Goal: Task Accomplishment & Management: Complete application form

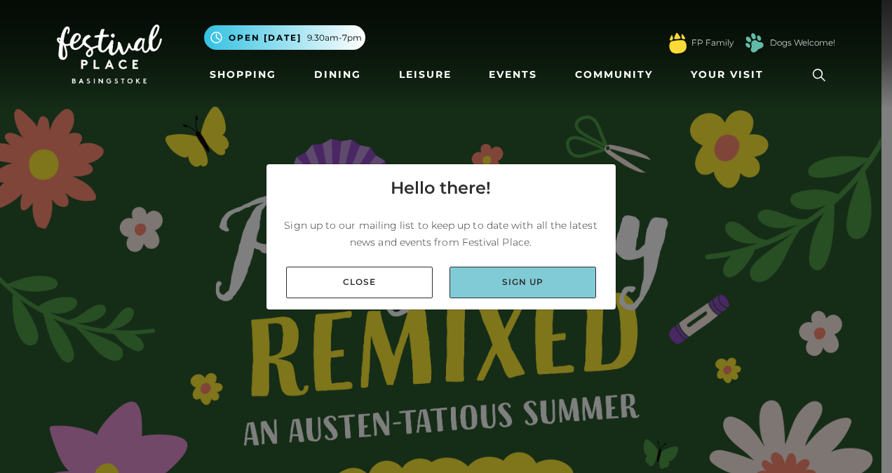
click at [515, 280] on link "Sign up" at bounding box center [523, 283] width 147 height 32
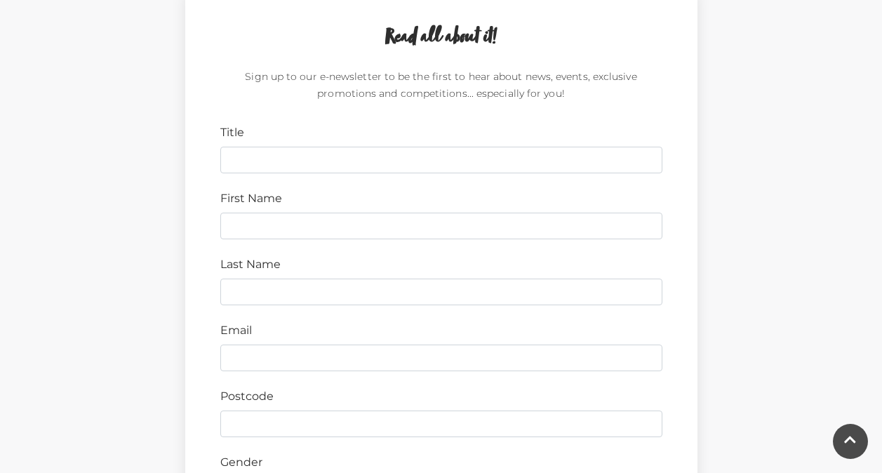
scroll to position [421, 0]
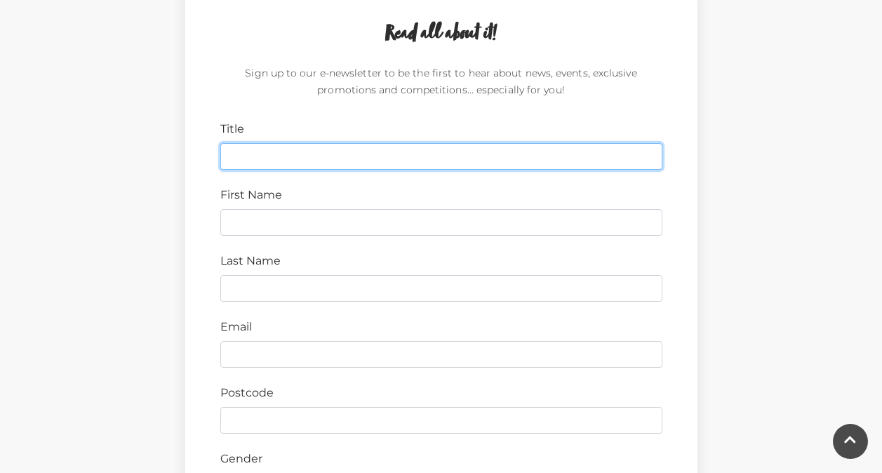
click at [380, 151] on input "Title" at bounding box center [441, 156] width 442 height 27
type input "Mrs"
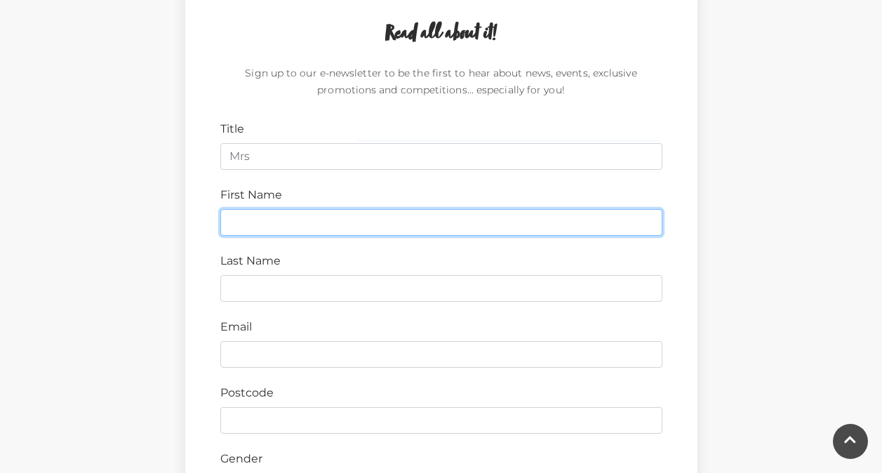
click at [291, 216] on input "First Name" at bounding box center [441, 222] width 442 height 27
type input "Prathima"
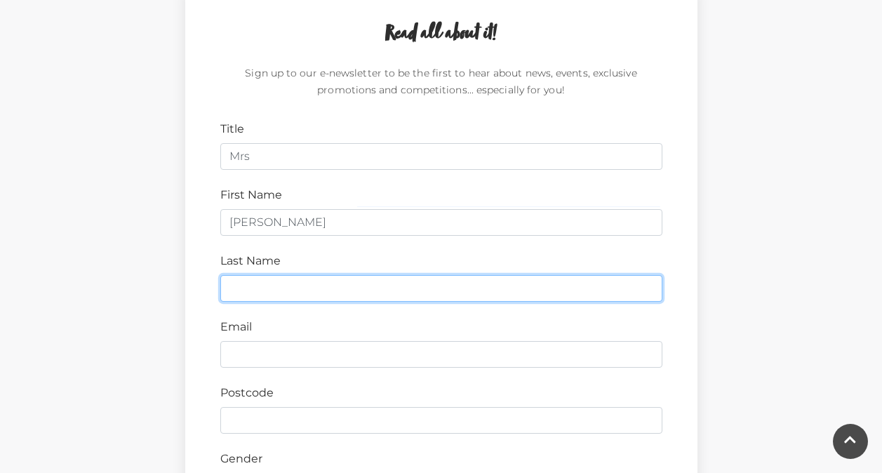
type input "Authur"
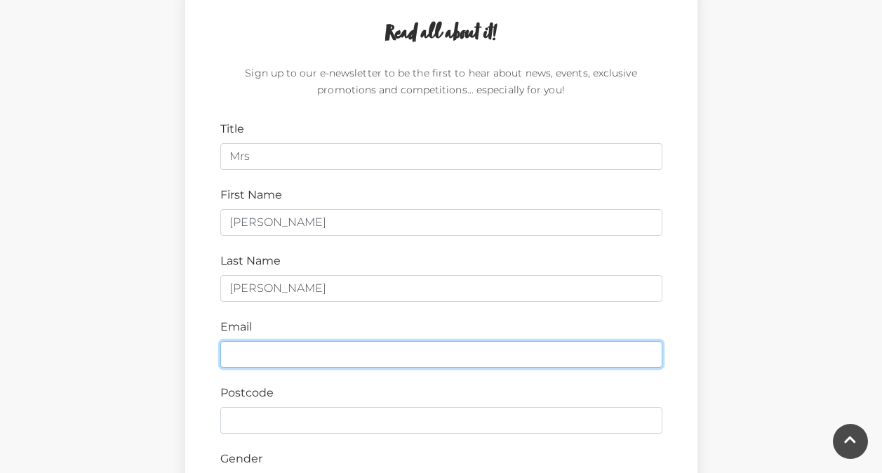
type input "authurprathima@gmail.com"
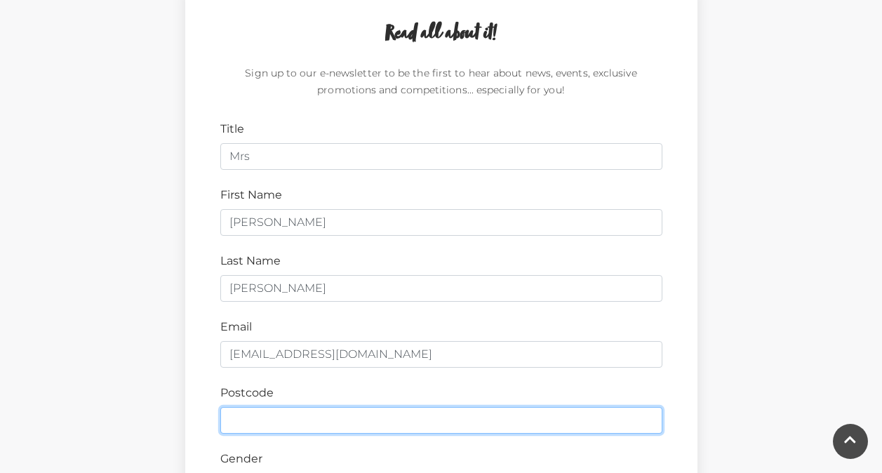
type input "RG21 7TR"
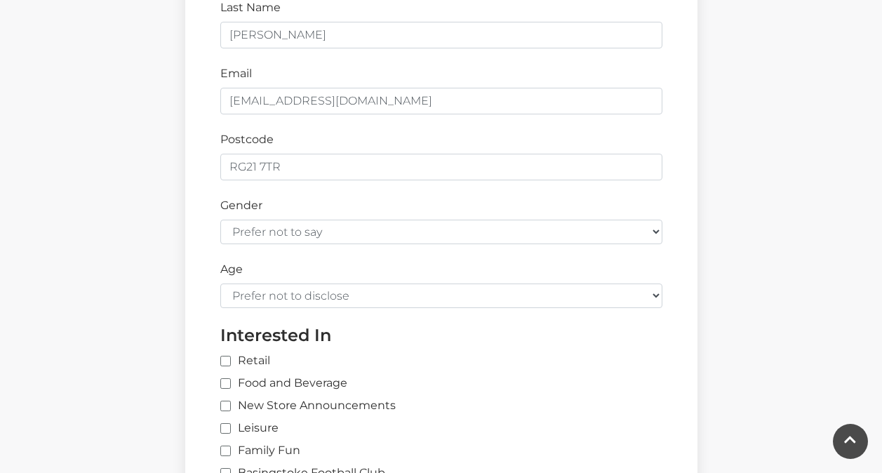
scroll to position [702, 0]
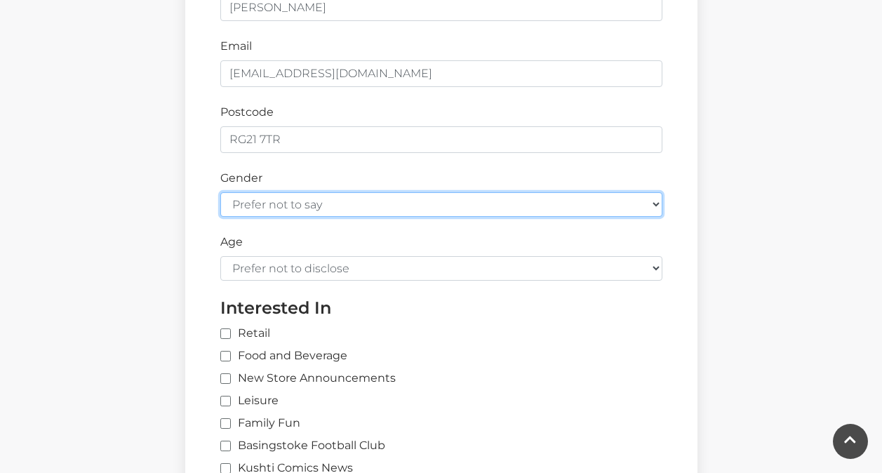
click at [327, 211] on select "Prefer not to say Female Male" at bounding box center [441, 204] width 442 height 25
select select "female"
click at [220, 192] on select "Prefer not to say Female Male" at bounding box center [441, 204] width 442 height 25
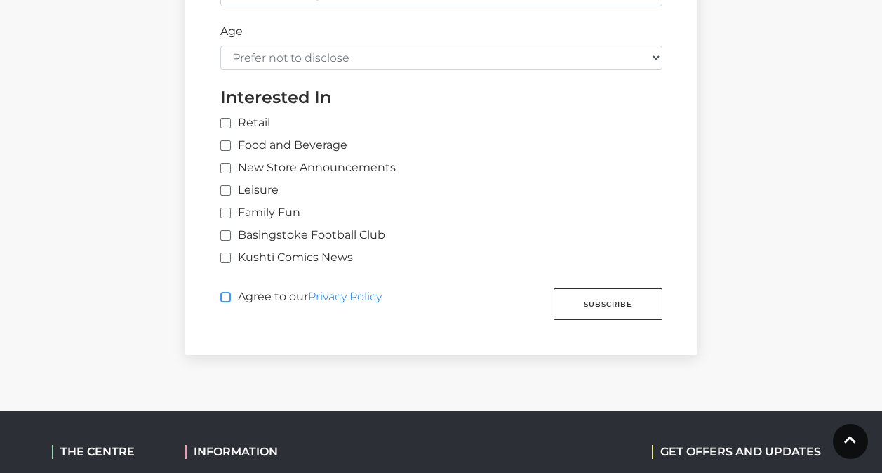
click at [227, 297] on input "Agree to our Privacy Policy" at bounding box center [224, 297] width 9 height 9
checkbox input "true"
click at [227, 123] on input "Retail" at bounding box center [451, 123] width 463 height 9
checkbox input "true"
click at [226, 142] on label "Food and Beverage" at bounding box center [283, 145] width 127 height 17
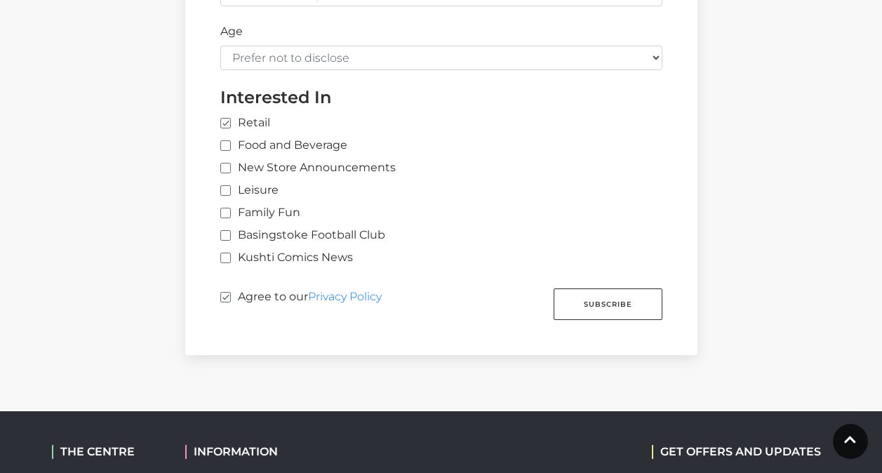
click at [226, 142] on input "Food and Beverage" at bounding box center [224, 146] width 9 height 9
checkbox input "true"
click at [225, 169] on input "New Store Announcements" at bounding box center [224, 168] width 9 height 9
checkbox input "true"
click at [225, 191] on input "Leisure" at bounding box center [224, 191] width 9 height 9
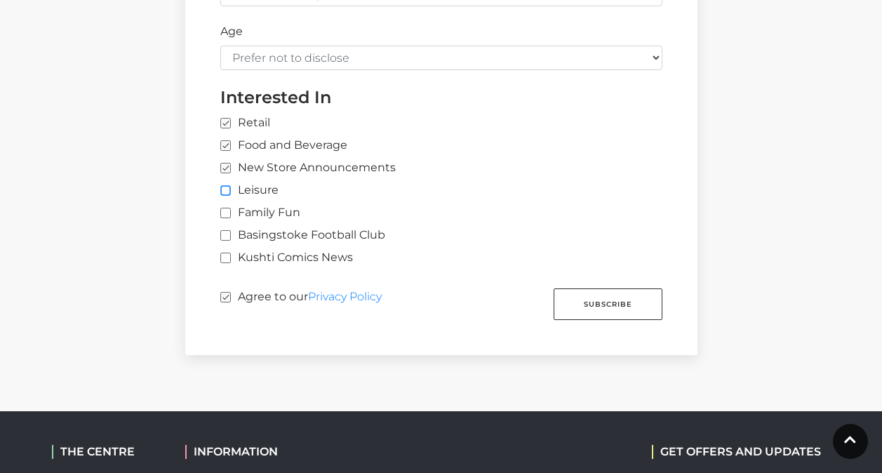
checkbox input "true"
click at [226, 215] on input "Family Fun" at bounding box center [224, 213] width 9 height 9
checkbox input "true"
click at [226, 233] on input "Basingstoke Football Club" at bounding box center [224, 236] width 9 height 9
checkbox input "true"
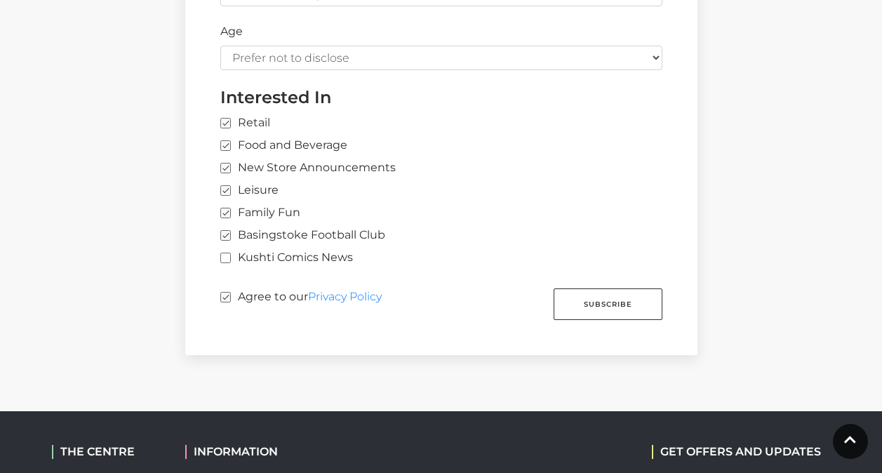
click at [229, 257] on label "Kushti Comics News" at bounding box center [286, 257] width 133 height 17
click at [229, 257] on input "Kushti Comics News" at bounding box center [224, 258] width 9 height 9
click at [224, 255] on input "Kushti Comics News" at bounding box center [224, 258] width 9 height 9
checkbox input "false"
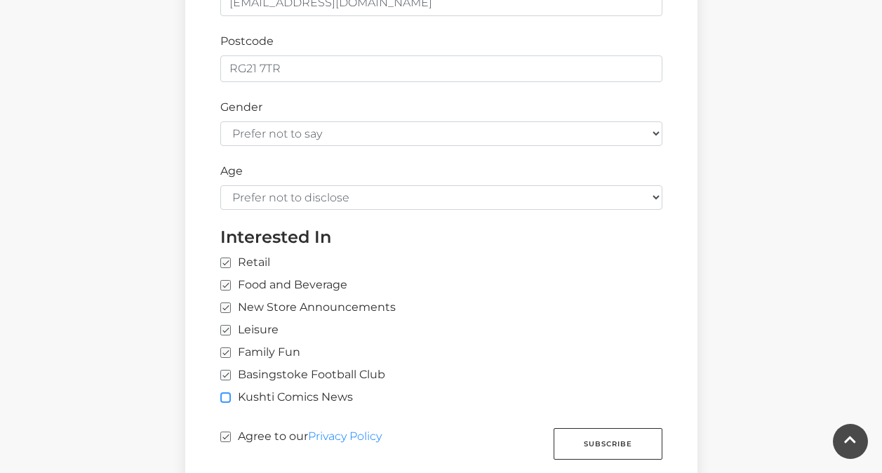
scroll to position [772, 0]
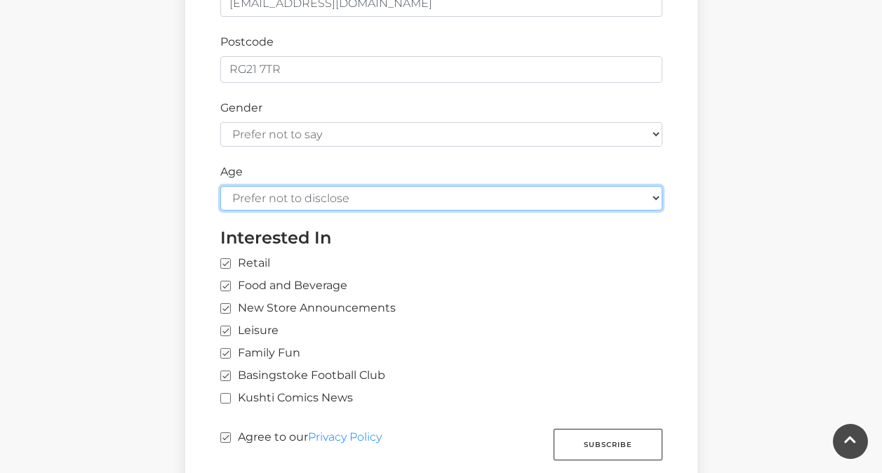
click at [301, 203] on select "Prefer not to disclose Under 18 18-24 25-34 35-44 45-54 55-64 65+" at bounding box center [441, 198] width 442 height 25
select select "35-44"
click at [220, 186] on select "Prefer not to disclose Under 18 18-24 25-34 35-44 45-54 55-64 65+" at bounding box center [441, 198] width 442 height 25
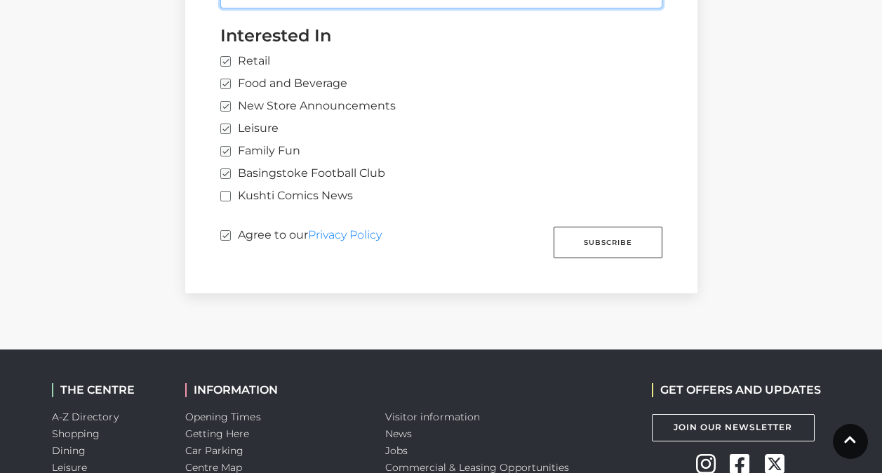
scroll to position [982, 0]
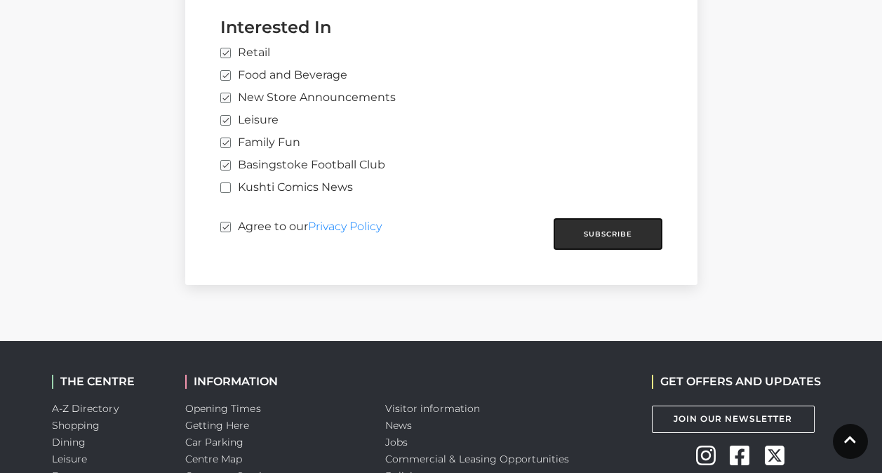
click at [616, 241] on button "Subscribe" at bounding box center [608, 234] width 109 height 32
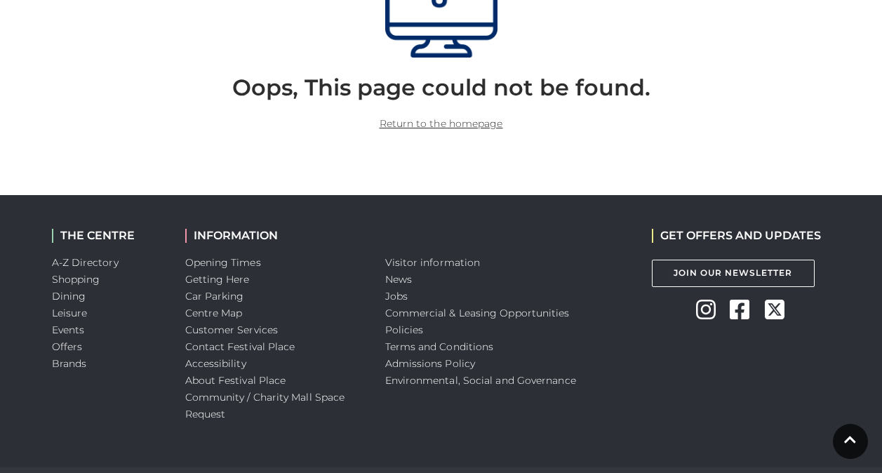
scroll to position [508, 0]
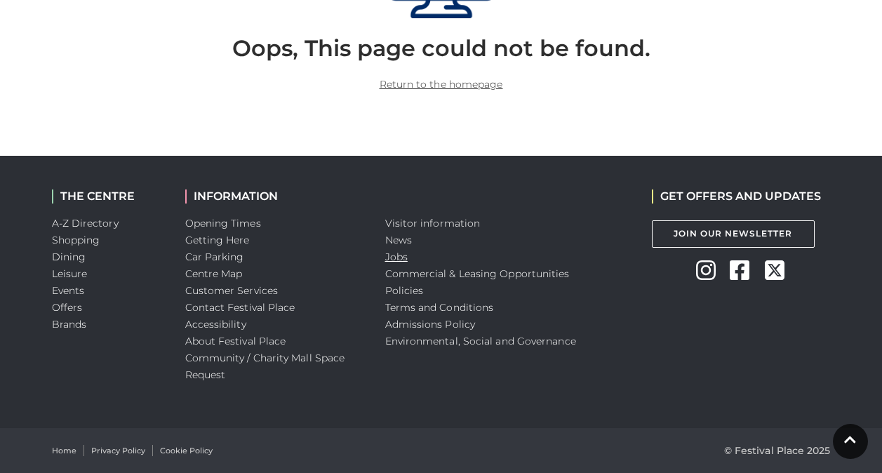
click at [391, 256] on link "Jobs" at bounding box center [396, 256] width 22 height 13
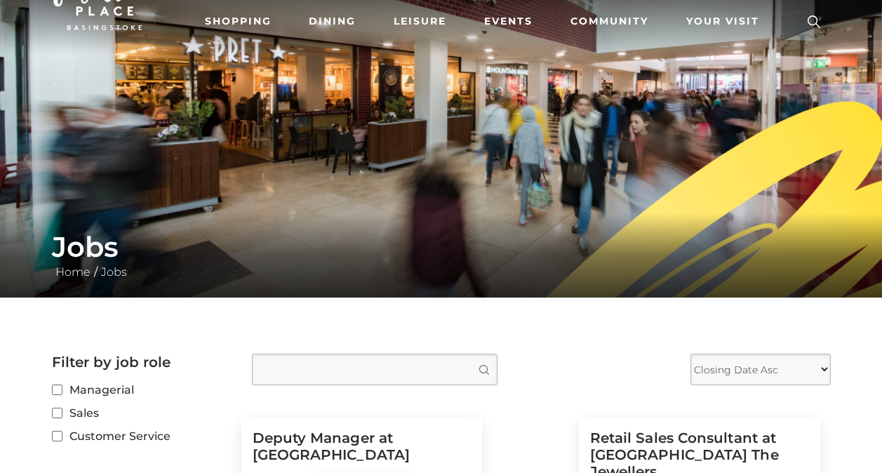
scroll to position [281, 0]
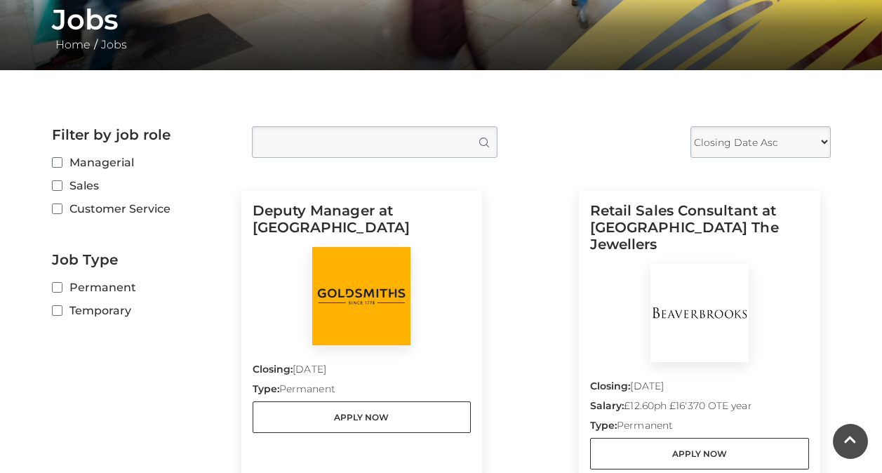
click at [95, 313] on label "Temporary" at bounding box center [141, 311] width 179 height 18
click at [61, 313] on input "Temporary" at bounding box center [56, 311] width 9 height 9
checkbox input "true"
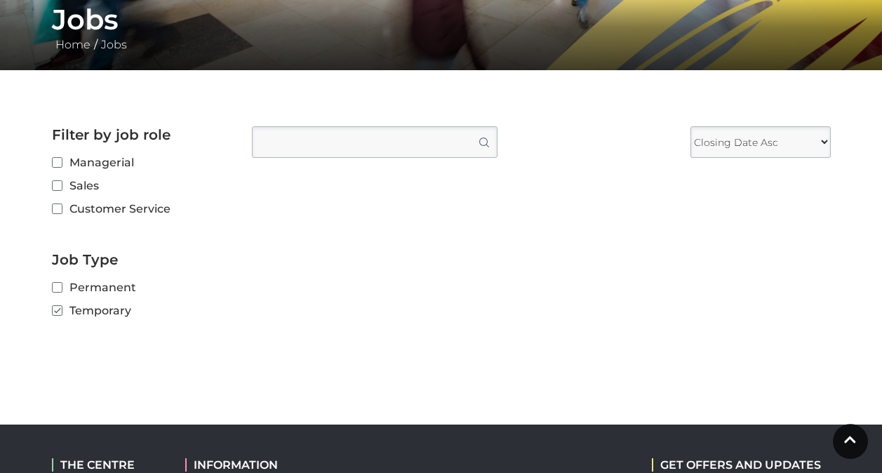
click at [123, 204] on label "Customer Service" at bounding box center [141, 209] width 179 height 18
click at [61, 205] on input "Customer Service" at bounding box center [56, 209] width 9 height 9
checkbox input "true"
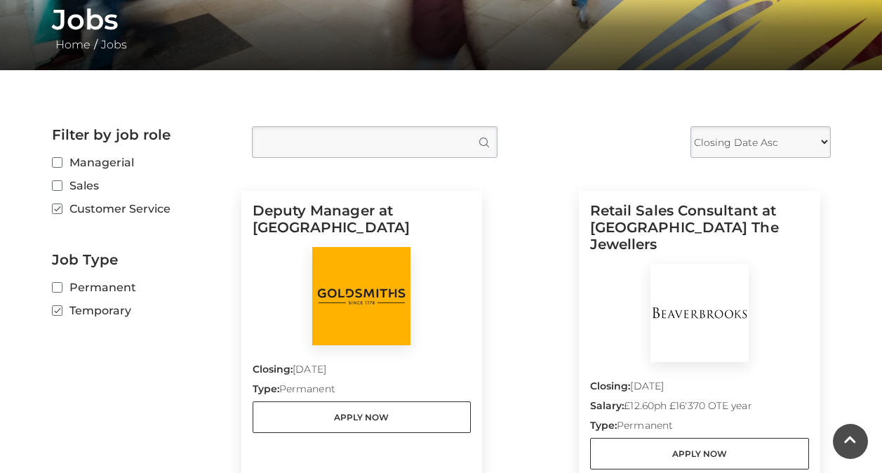
click at [89, 183] on label "Sales" at bounding box center [141, 186] width 179 height 18
click at [61, 183] on input "Sales" at bounding box center [56, 186] width 9 height 9
checkbox input "true"
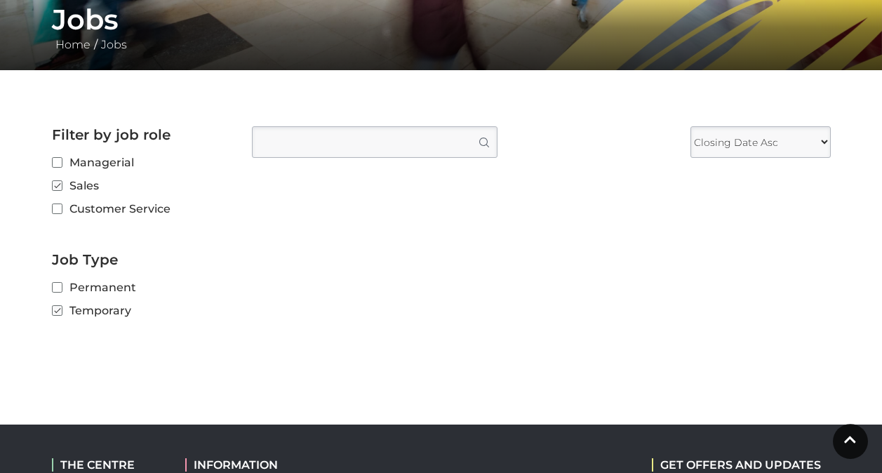
click at [79, 209] on label "Customer Service" at bounding box center [141, 209] width 179 height 18
click at [61, 209] on input "Customer Service" at bounding box center [56, 209] width 9 height 9
checkbox input "true"
checkbox input "false"
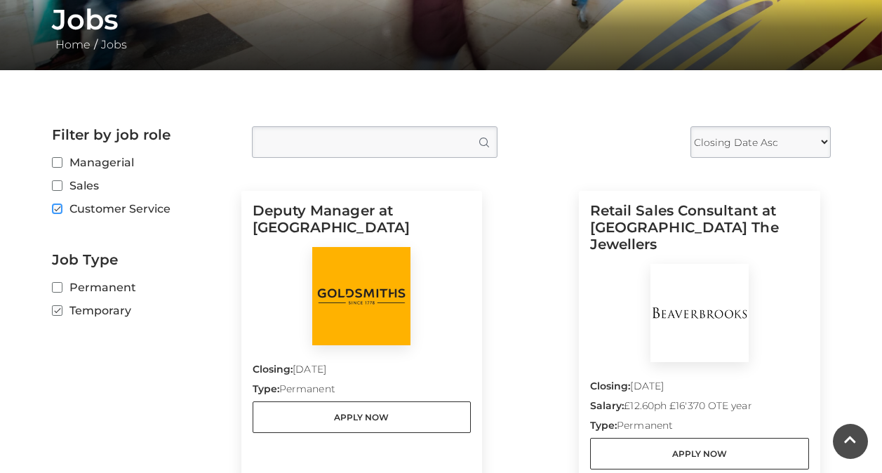
scroll to position [351, 0]
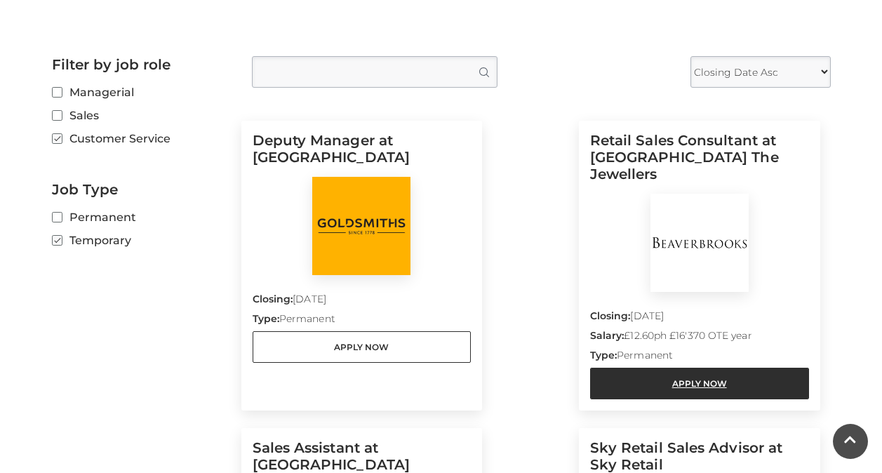
click at [674, 373] on link "Apply Now" at bounding box center [699, 384] width 219 height 32
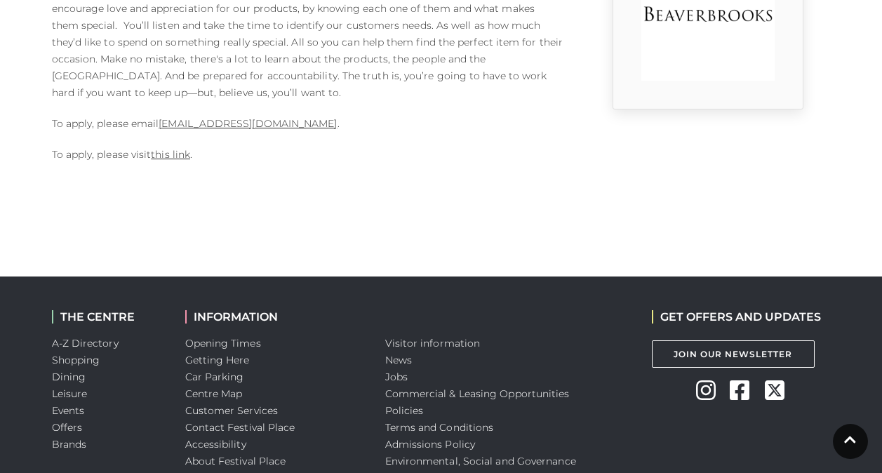
scroll to position [491, 0]
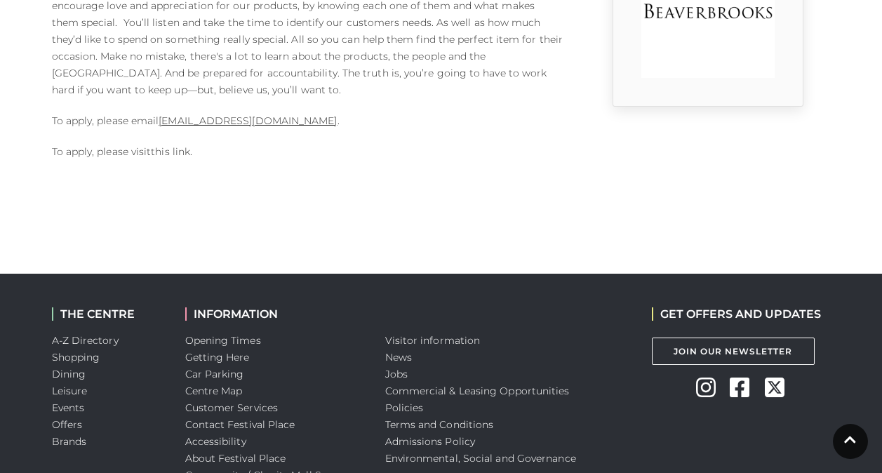
click at [175, 147] on link "this link" at bounding box center [170, 151] width 39 height 13
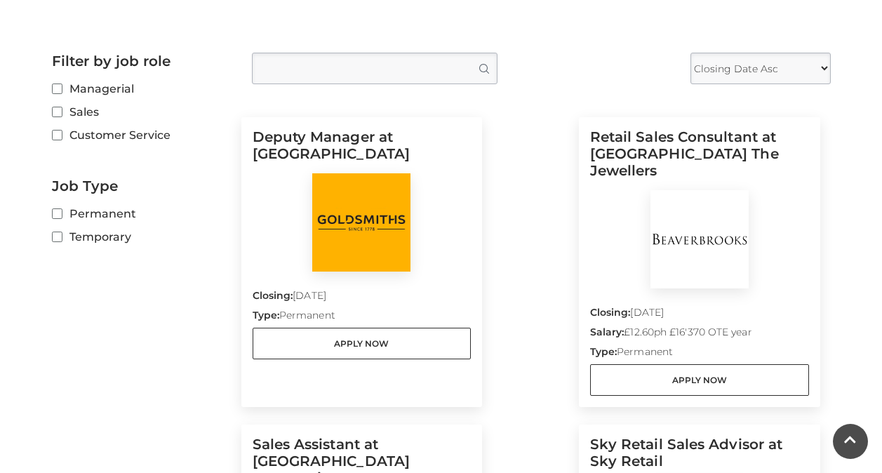
scroll to position [351, 0]
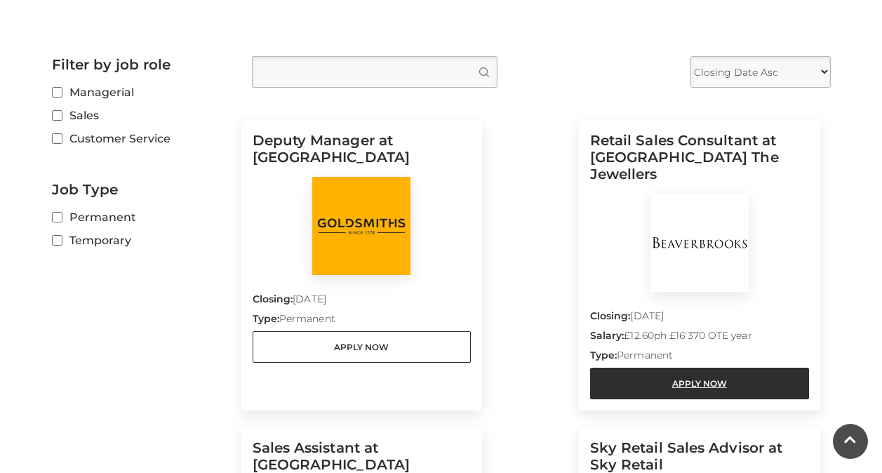
click at [695, 369] on link "Apply Now" at bounding box center [699, 384] width 219 height 32
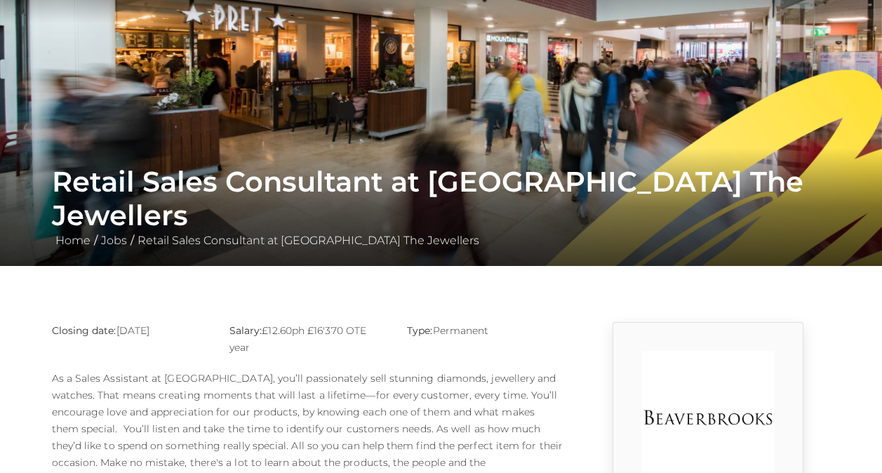
scroll to position [281, 0]
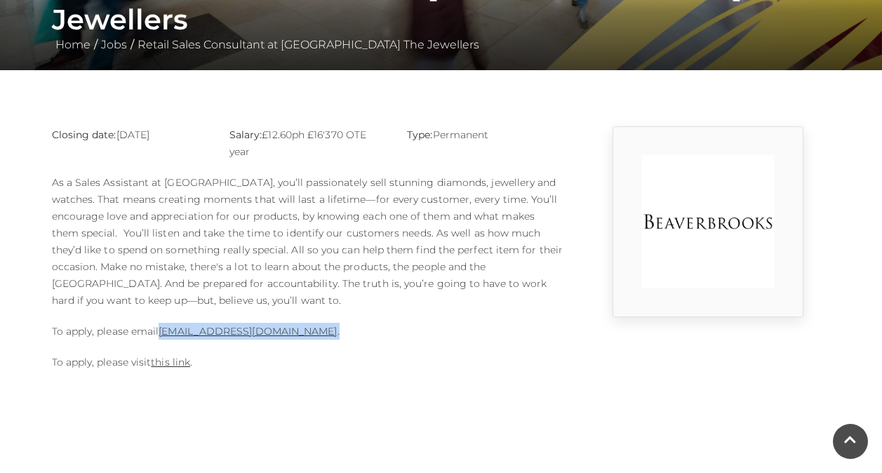
drag, startPoint x: 387, startPoint y: 330, endPoint x: 160, endPoint y: 335, distance: 227.4
click at [160, 335] on p "To apply, please email basingstoke.branch@beaverbrooks.co.uk ." at bounding box center [308, 331] width 512 height 17
copy p "basingstoke.branch@beaverbrooks.co.uk ."
click at [495, 357] on p "To apply, please visit this link ." at bounding box center [308, 362] width 512 height 17
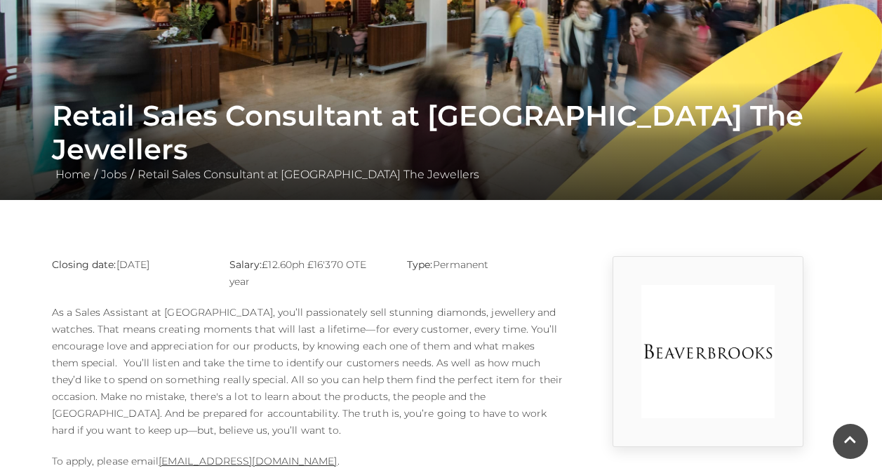
scroll to position [140, 0]
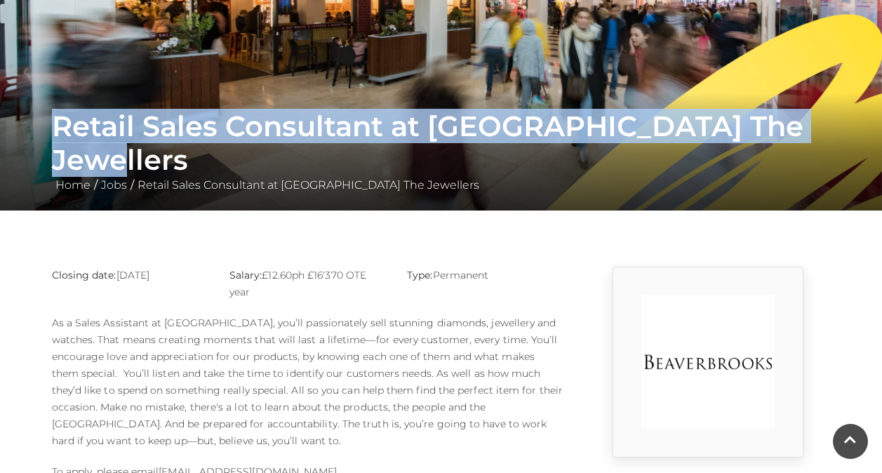
drag, startPoint x: 53, startPoint y: 159, endPoint x: 836, endPoint y: 165, distance: 783.0
click at [836, 165] on div "Retail Sales Consultant at Beaverbrooks The Jewellers Home / Jobs / Retail Sale…" at bounding box center [441, 151] width 800 height 84
copy h1 "Retail Sales Consultant at Beaverbrooks The Jewellers"
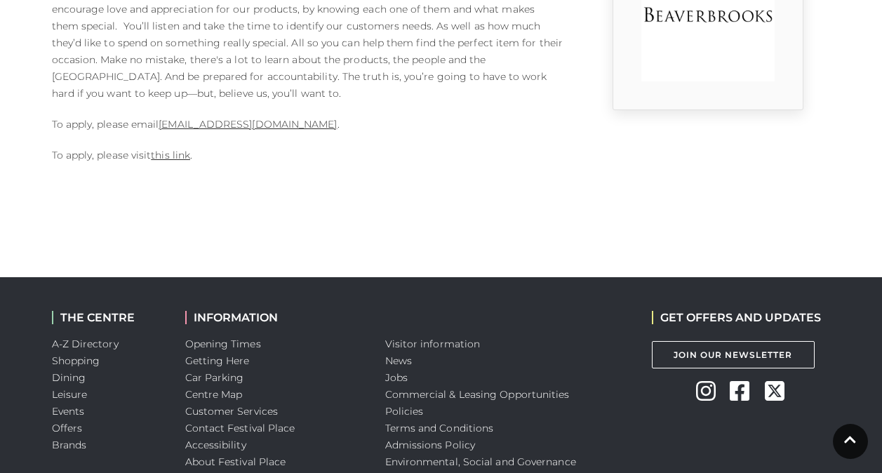
scroll to position [609, 0]
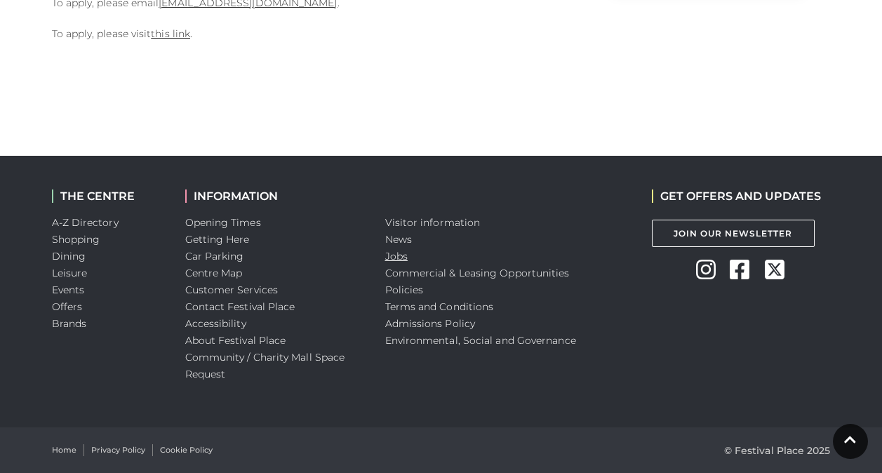
click at [403, 257] on link "Jobs" at bounding box center [396, 256] width 22 height 13
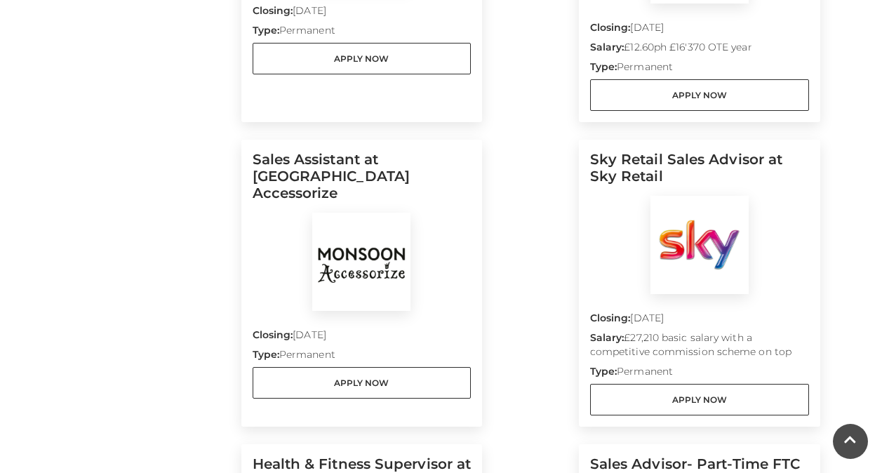
scroll to position [702, 0]
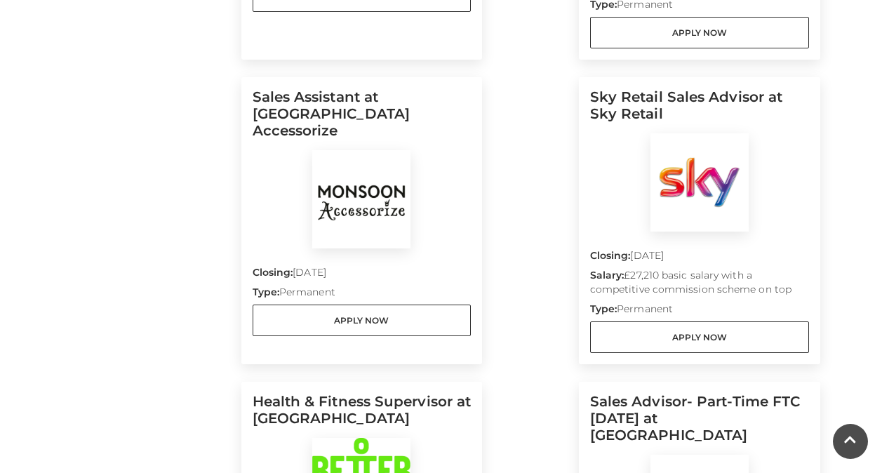
click at [360, 154] on img at bounding box center [361, 199] width 98 height 98
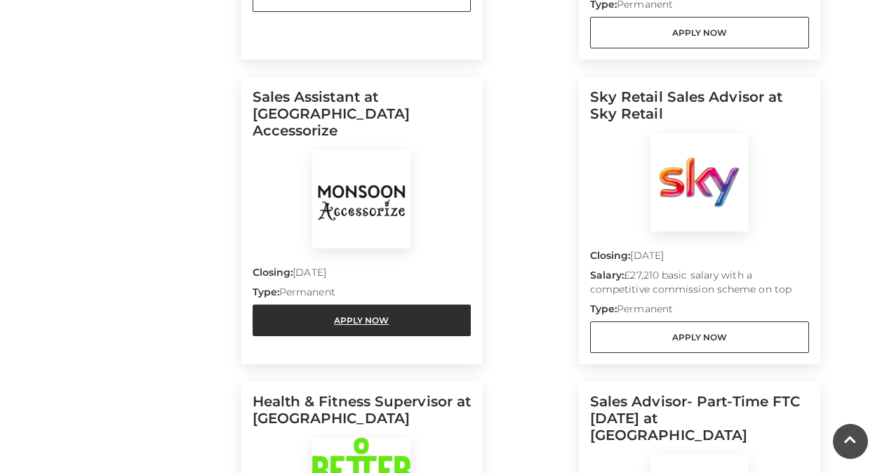
click at [340, 304] on link "Apply Now" at bounding box center [362, 320] width 219 height 32
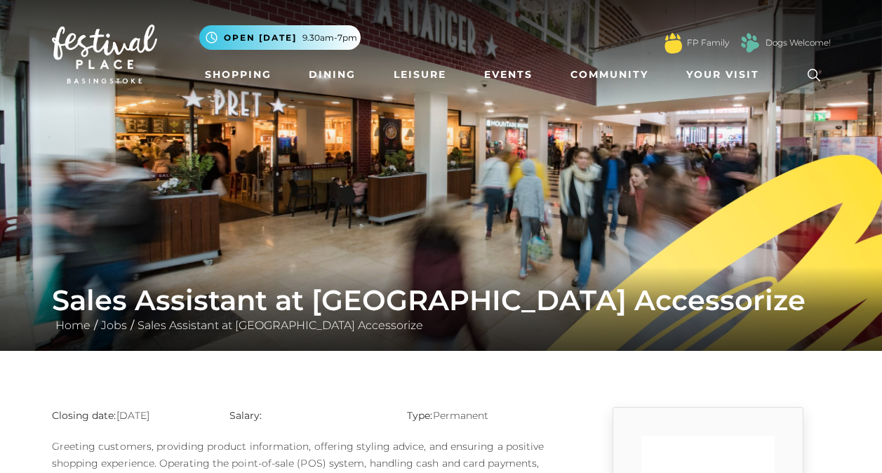
scroll to position [351, 0]
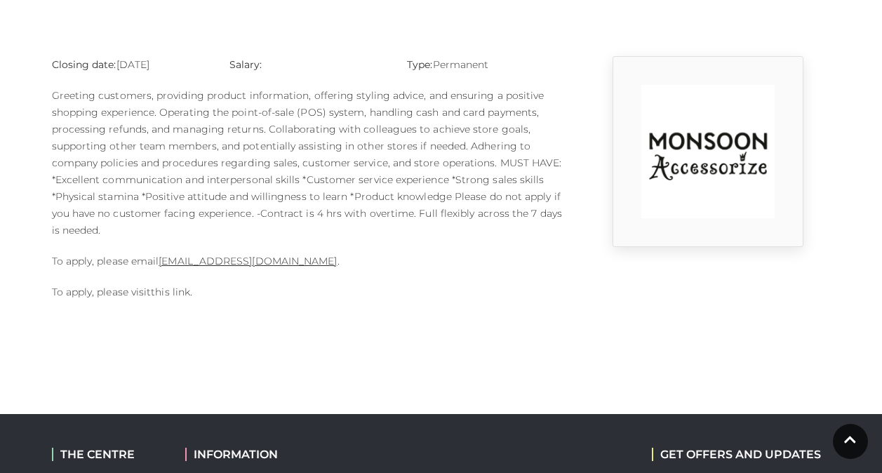
click at [178, 293] on link "this link" at bounding box center [170, 292] width 39 height 13
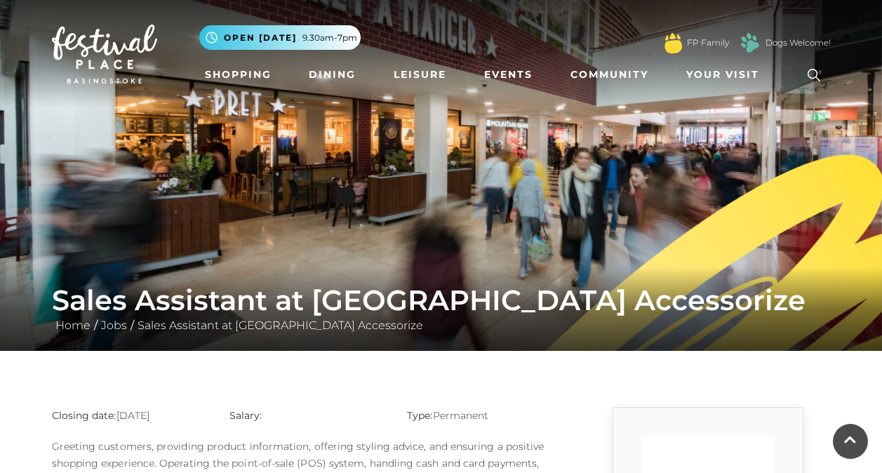
scroll to position [351, 0]
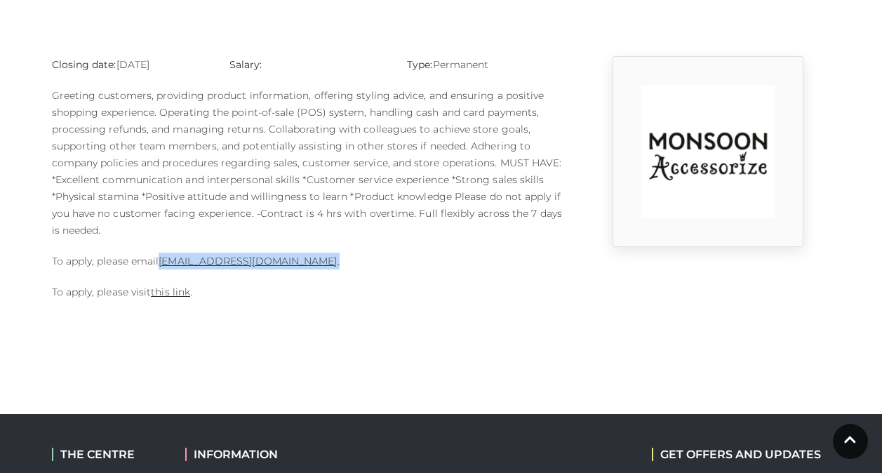
drag, startPoint x: 361, startPoint y: 266, endPoint x: 161, endPoint y: 267, distance: 200.0
click at [161, 267] on p "To apply, please email 1124m@monsoonmail.rms-metro.com ." at bounding box center [308, 261] width 512 height 17
copy p "1124m@monsoonmail.rms-metro.com ."
click at [400, 340] on body "Skip to Navigation Skip to Content Toggle navigation .st5{fill:none;stroke:#FFF…" at bounding box center [441, 190] width 882 height 1082
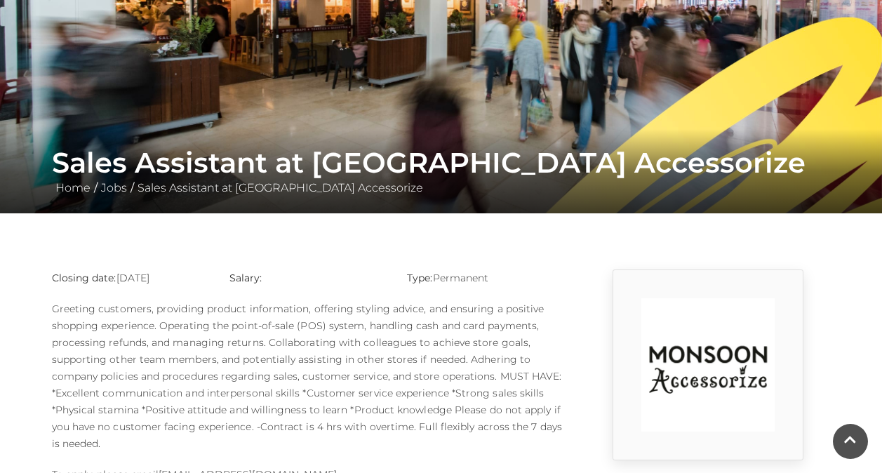
scroll to position [0, 0]
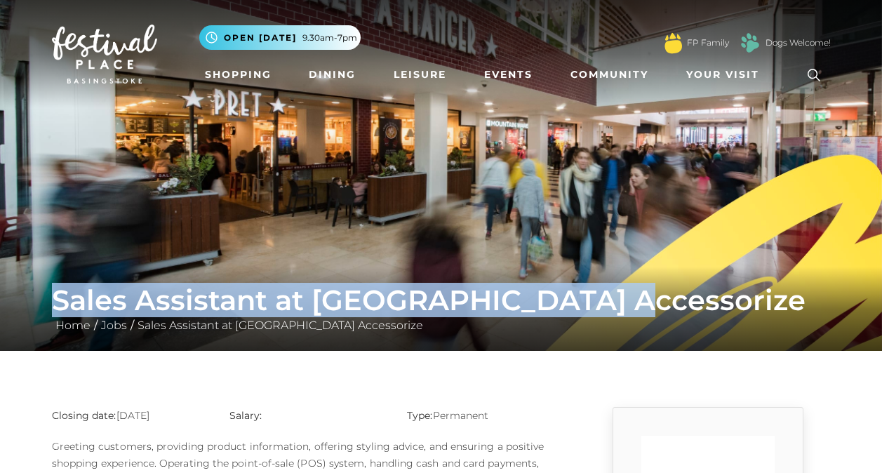
drag, startPoint x: 55, startPoint y: 302, endPoint x: 643, endPoint y: 302, distance: 587.9
click at [643, 302] on h1 "Sales Assistant at Monsoon Accessorize" at bounding box center [441, 300] width 779 height 34
copy h1 "Sales Assistant at Monsoon Accessorize"
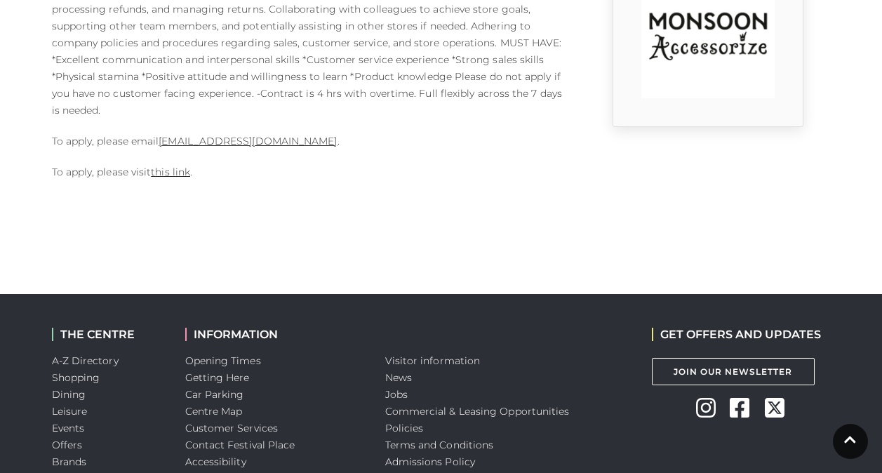
scroll to position [609, 0]
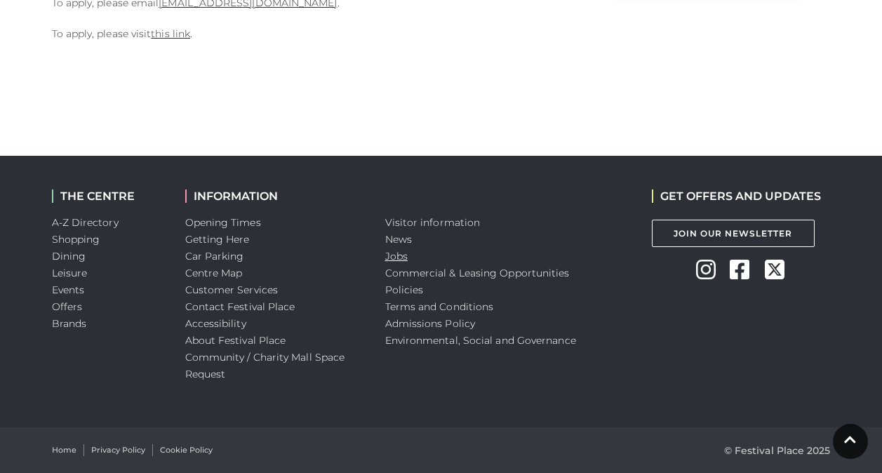
click at [391, 255] on link "Jobs" at bounding box center [396, 256] width 22 height 13
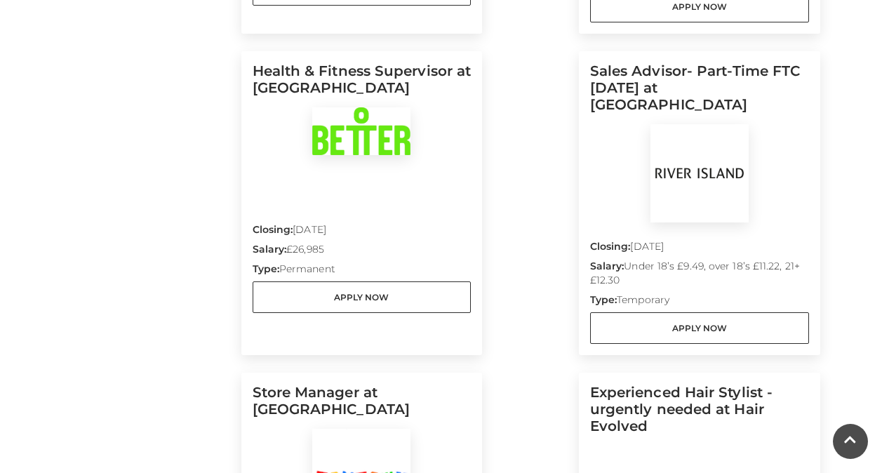
scroll to position [1052, 0]
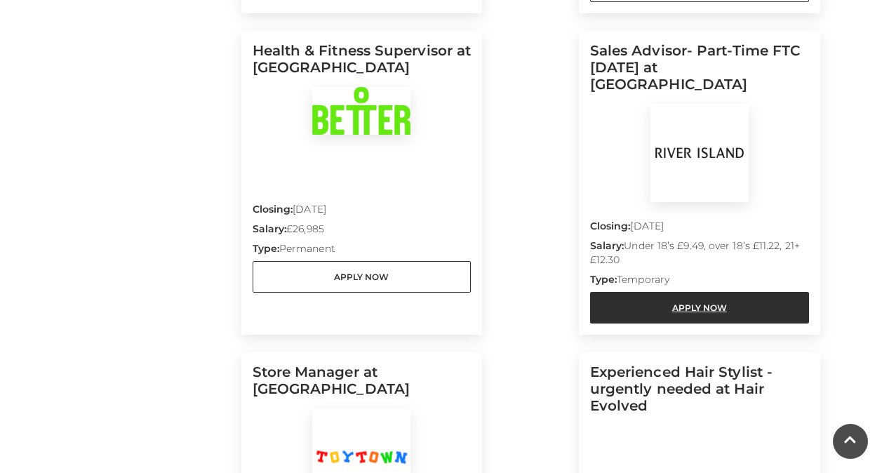
click at [671, 292] on link "Apply Now" at bounding box center [699, 308] width 219 height 32
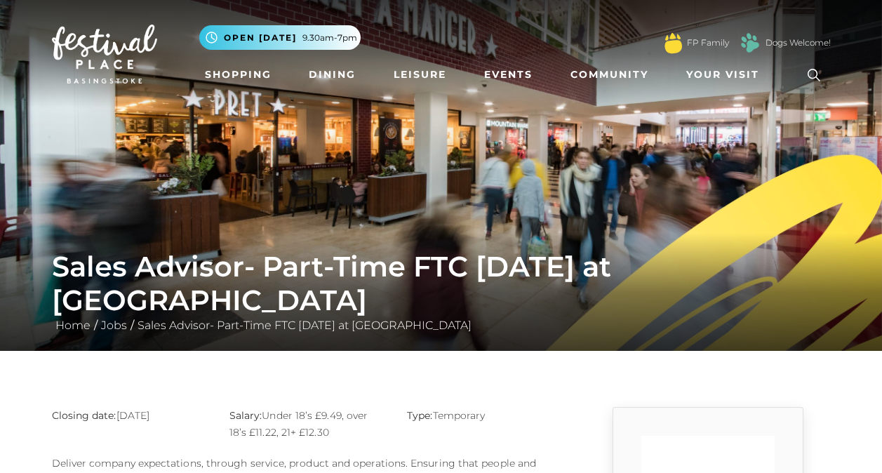
scroll to position [281, 0]
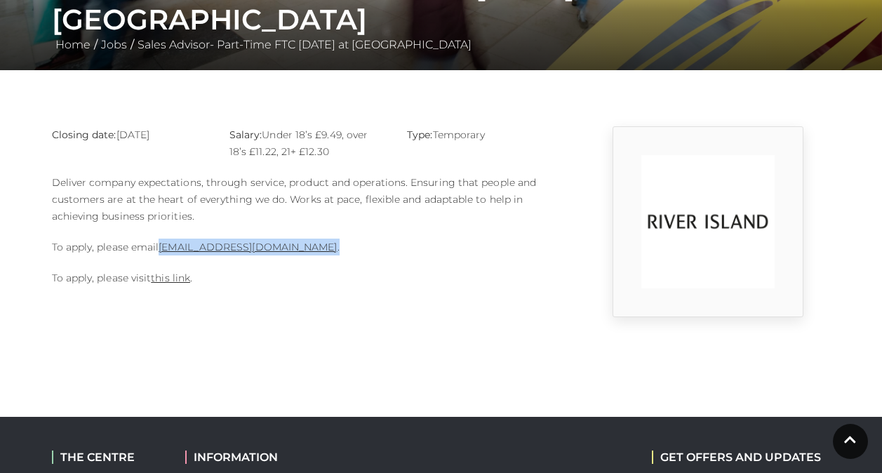
drag, startPoint x: 321, startPoint y: 248, endPoint x: 164, endPoint y: 255, distance: 157.3
click at [164, 255] on p "To apply, please email [EMAIL_ADDRESS][DOMAIN_NAME] ." at bounding box center [308, 247] width 512 height 17
copy p "[EMAIL_ADDRESS][DOMAIN_NAME] ."
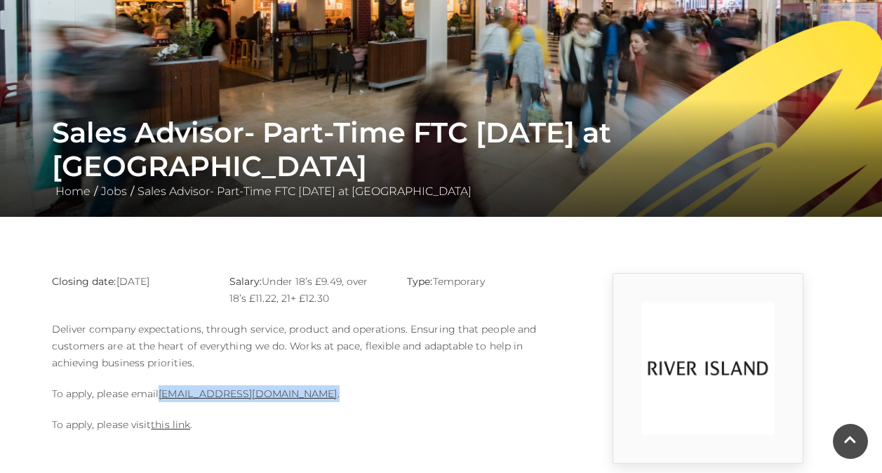
scroll to position [0, 0]
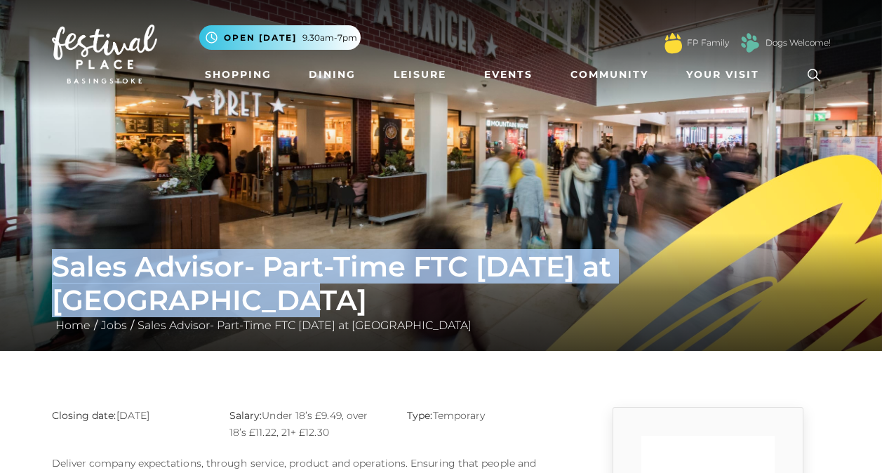
drag, startPoint x: 57, startPoint y: 302, endPoint x: 832, endPoint y: 300, distance: 775.3
click at [832, 300] on div "Sales Advisor- Part-Time FTC [DATE] at [GEOGRAPHIC_DATA] Home / Jobs / Sales Ad…" at bounding box center [441, 292] width 800 height 84
copy h1 "Sales Advisor- Part-Time FTC [DATE] at [GEOGRAPHIC_DATA]"
